Goal: Information Seeking & Learning: Learn about a topic

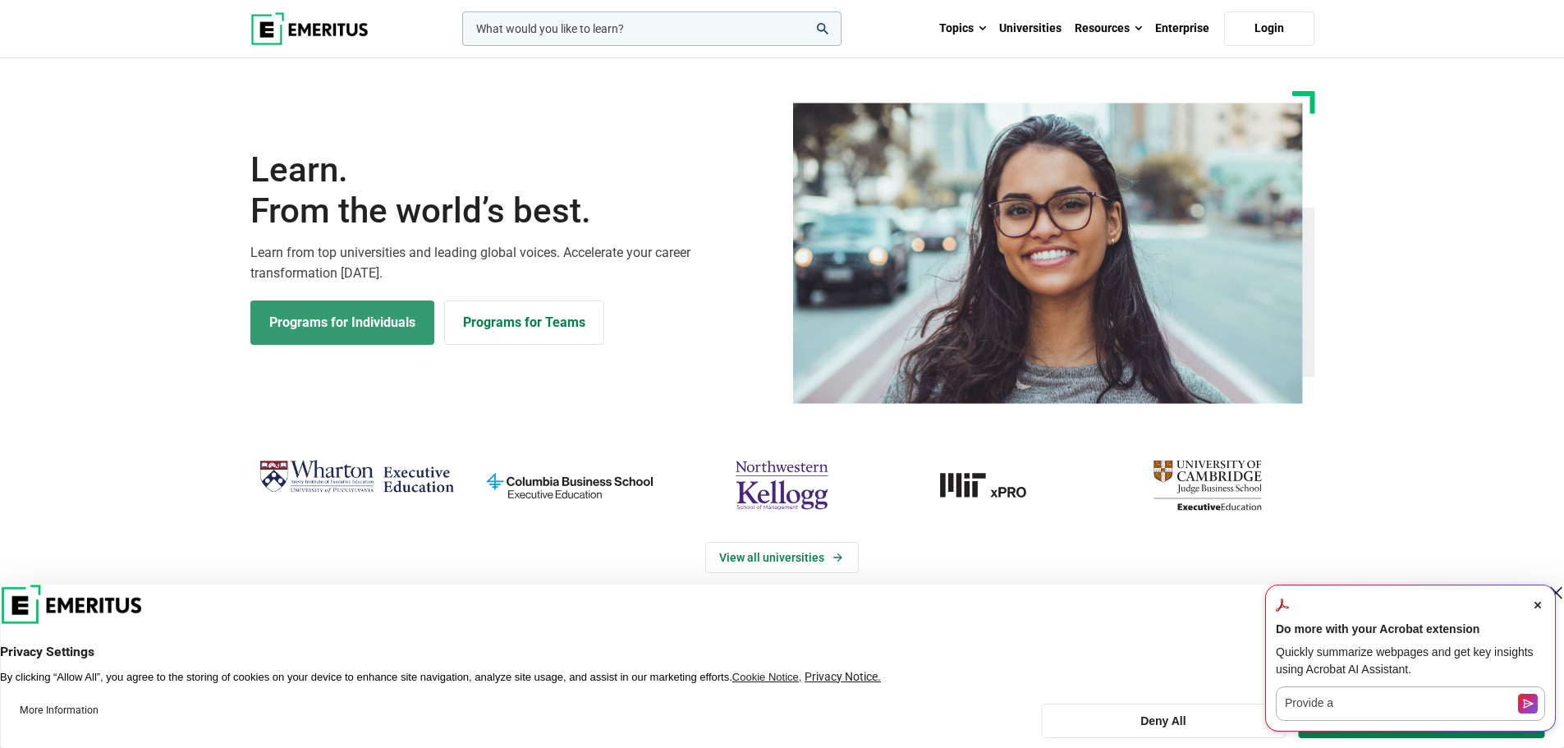
click at [325, 321] on link "Programs for Individuals" at bounding box center [342, 322] width 184 height 44
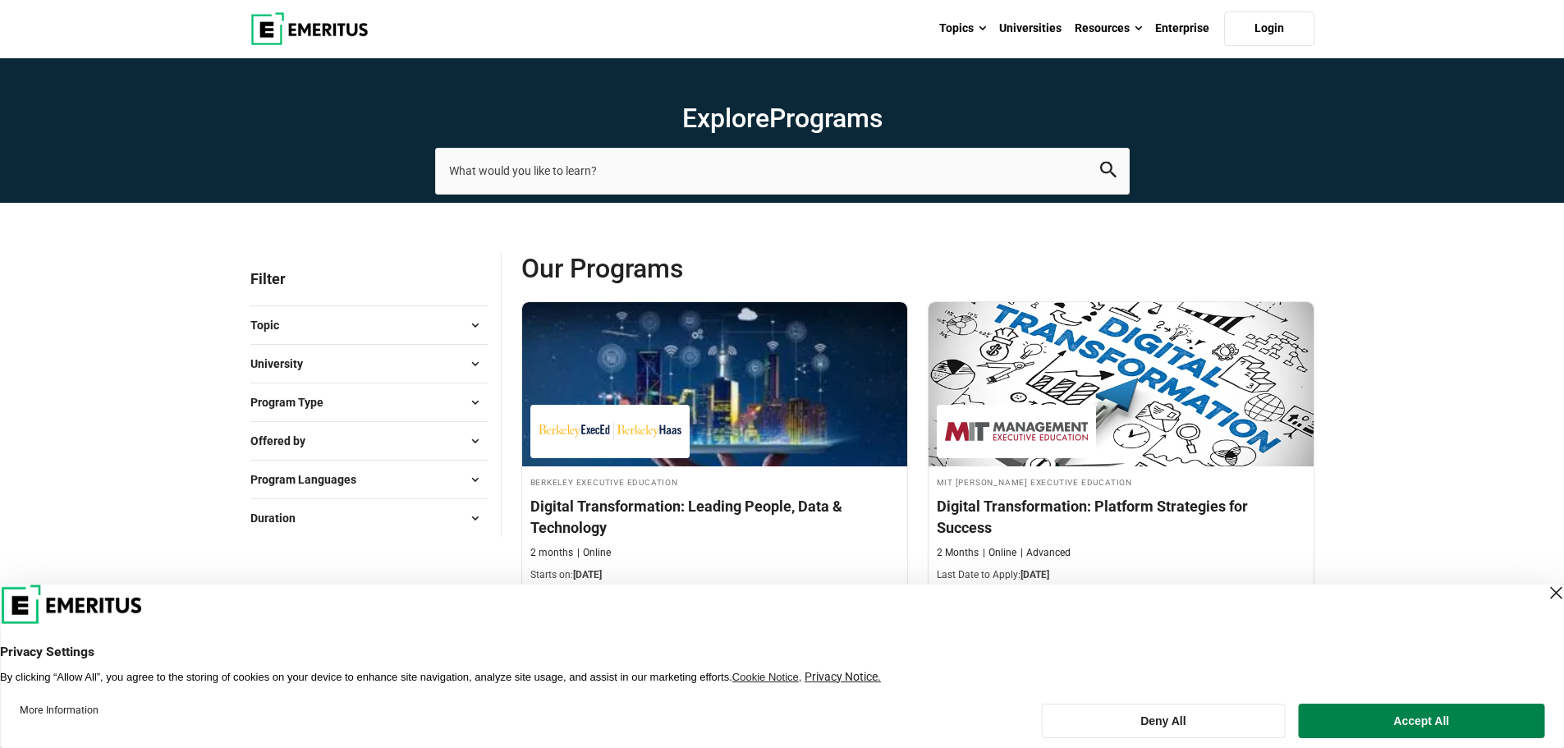
click at [1544, 587] on div "Close Layer" at bounding box center [1555, 592] width 23 height 23
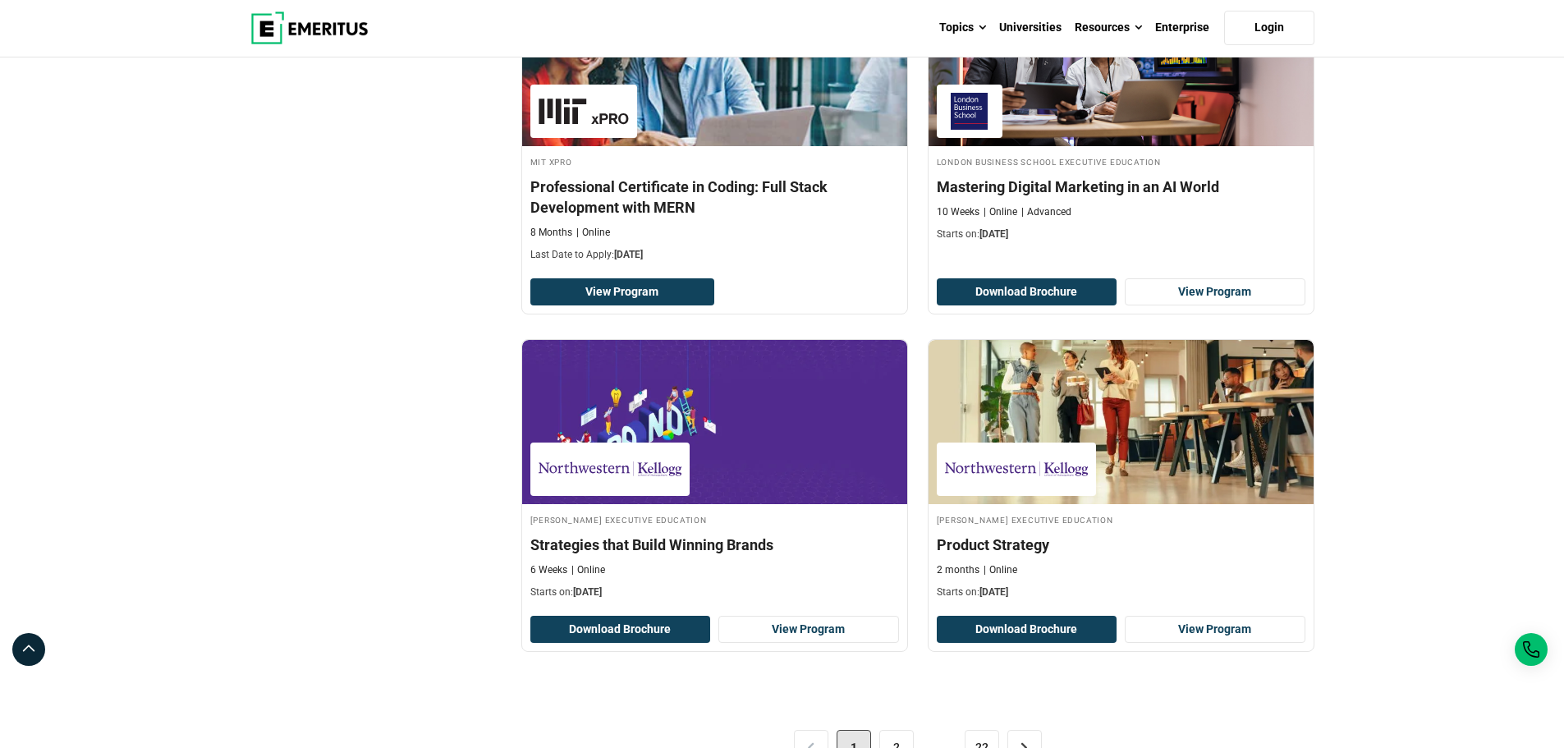
scroll to position [3119, 0]
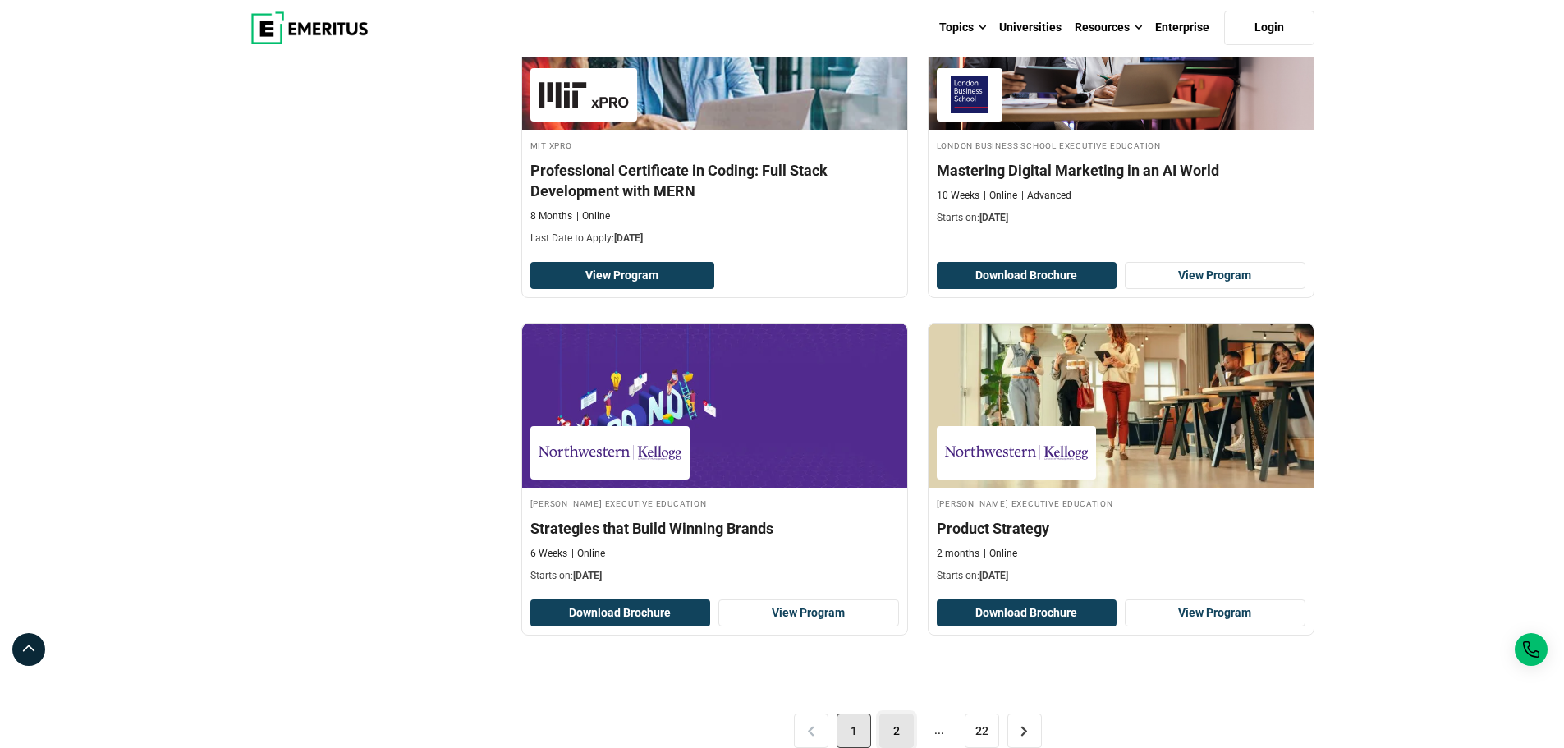
click at [888, 717] on link "2" at bounding box center [896, 730] width 34 height 34
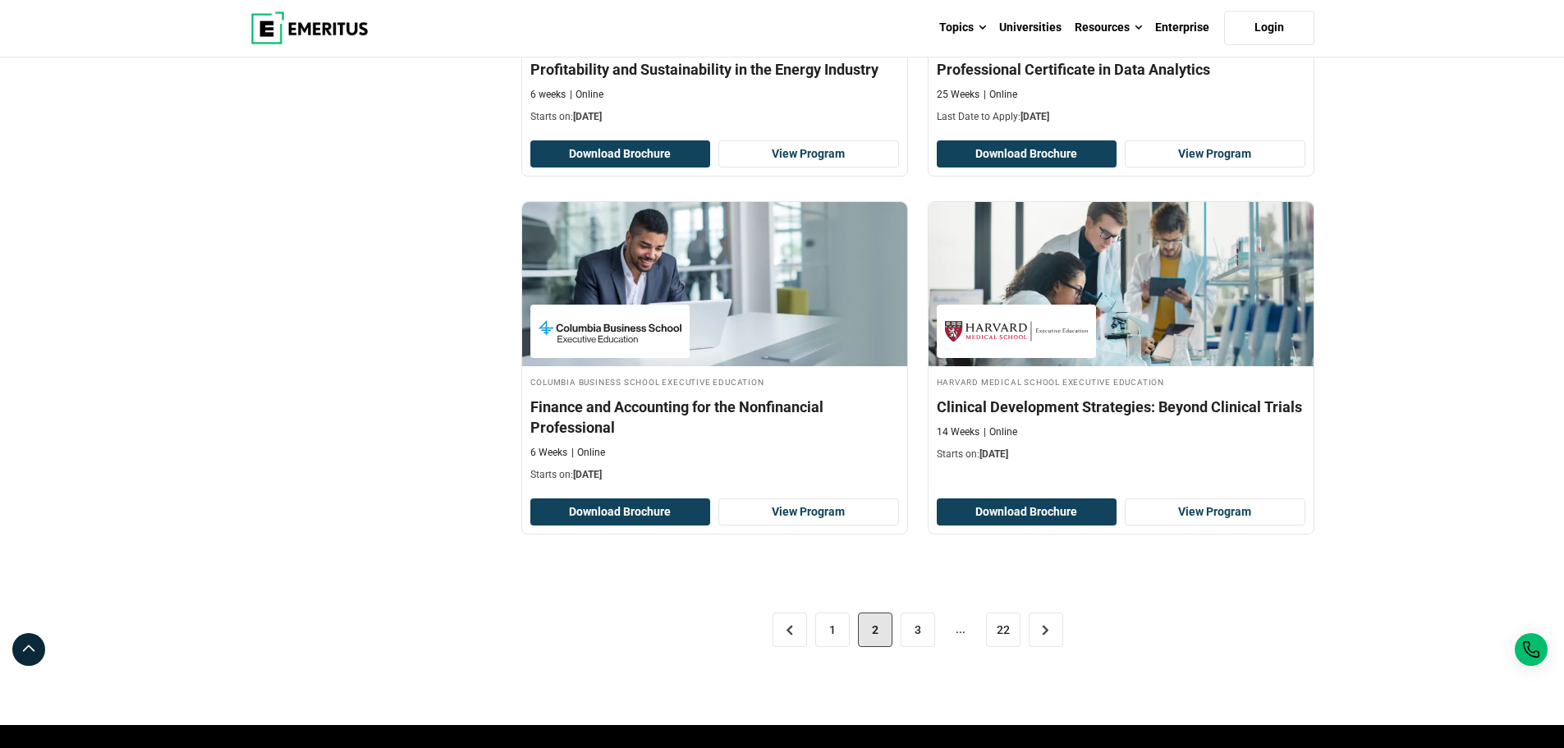
scroll to position [3283, 0]
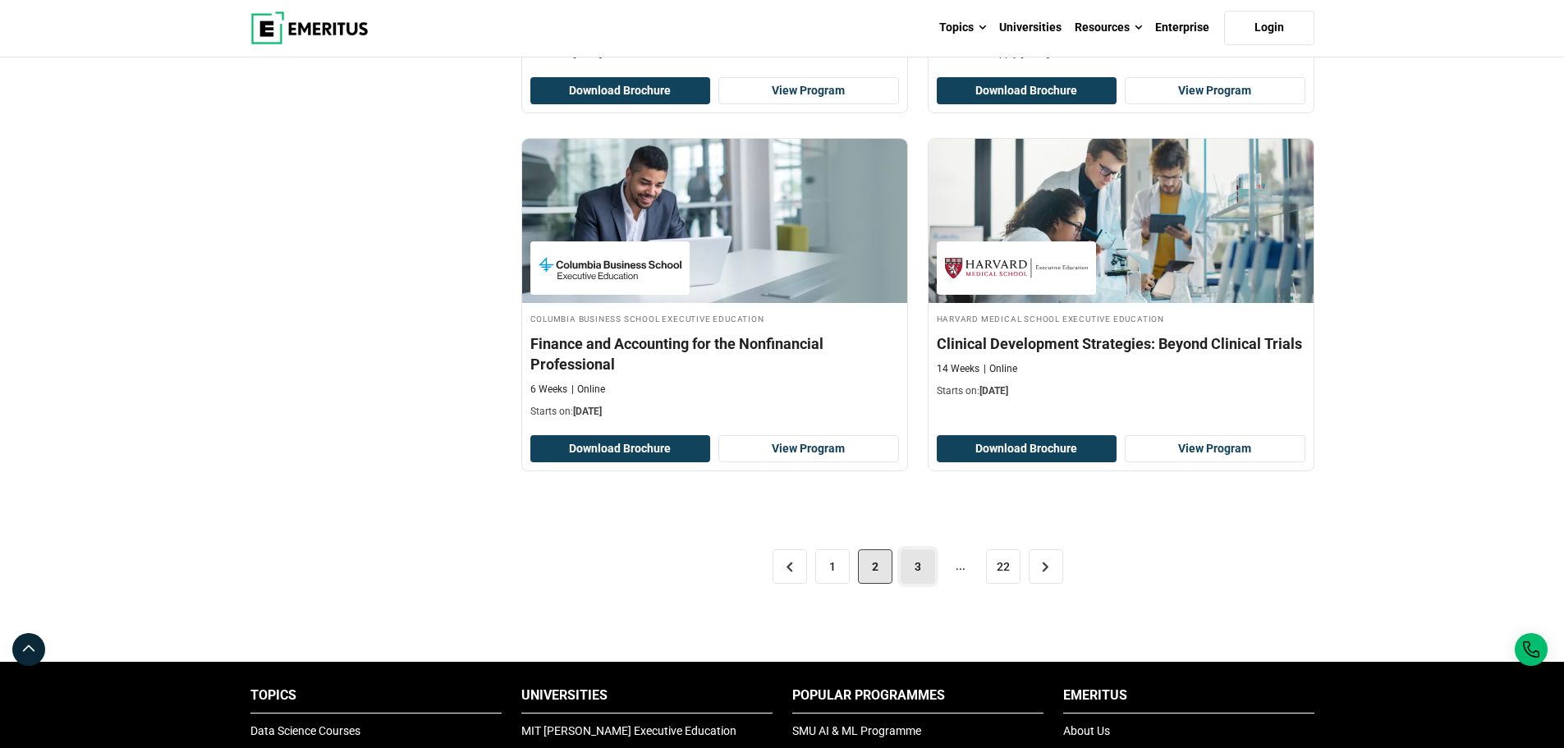
click at [919, 566] on link "3" at bounding box center [917, 566] width 34 height 34
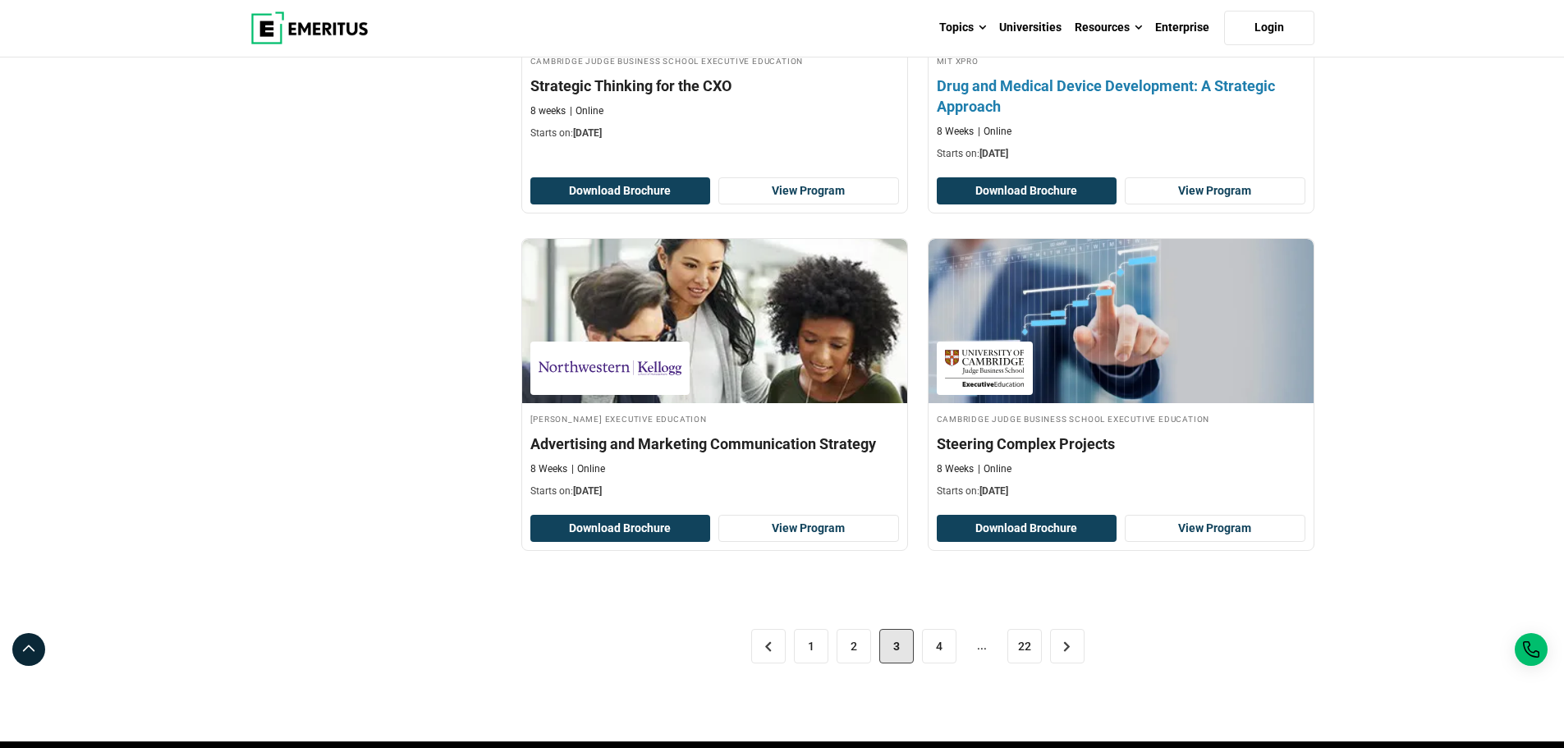
scroll to position [3283, 0]
